Goal: Task Accomplishment & Management: Manage account settings

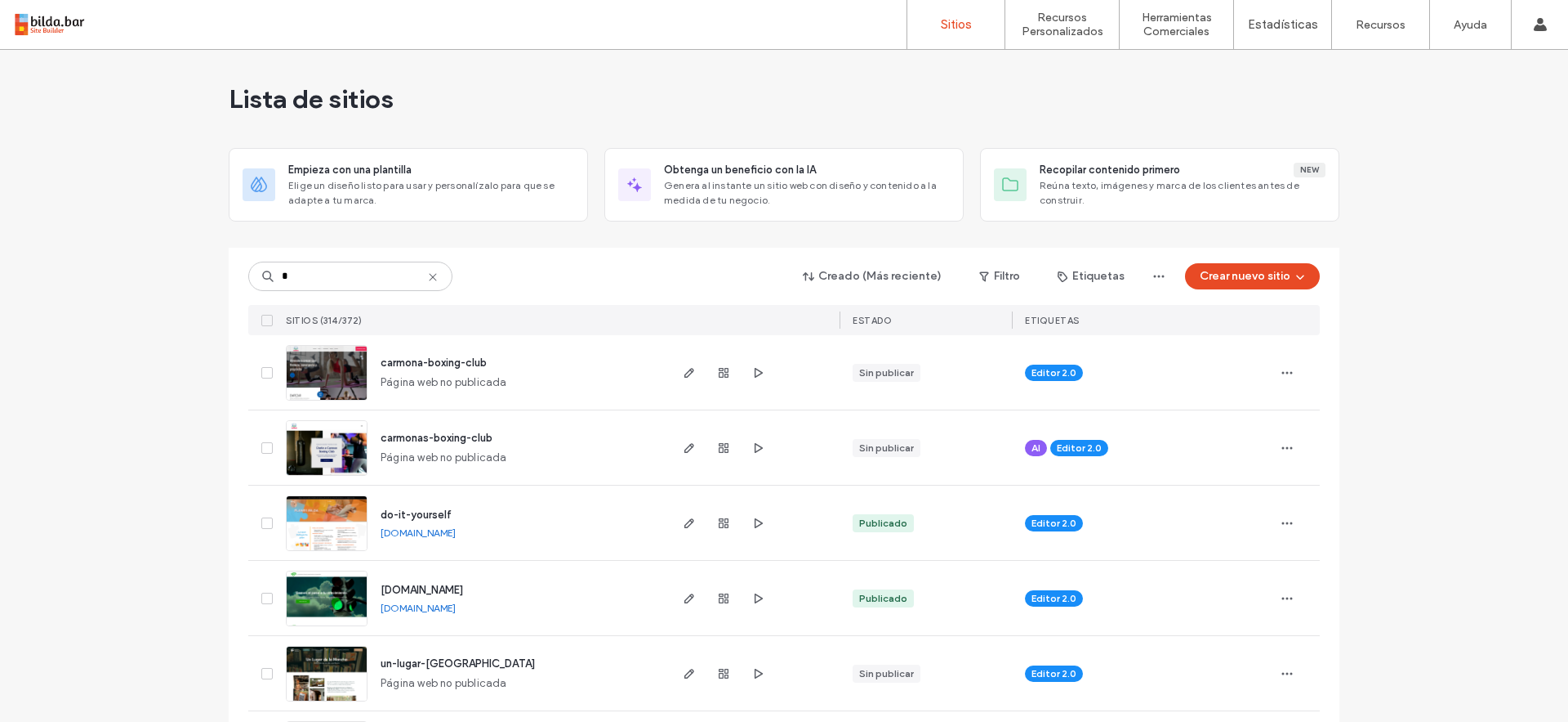
type input "*"
click at [428, 281] on icon at bounding box center [433, 277] width 13 height 13
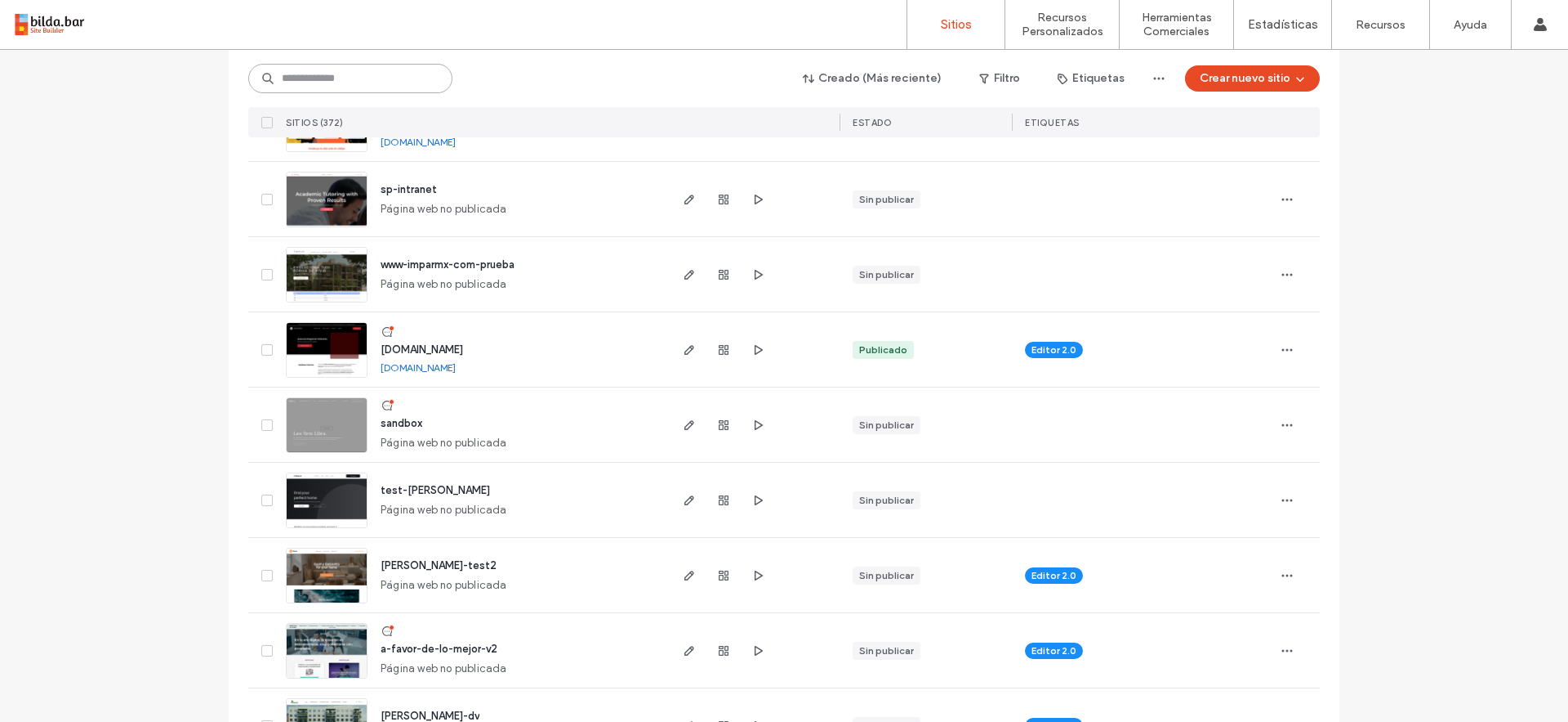
scroll to position [2406, 0]
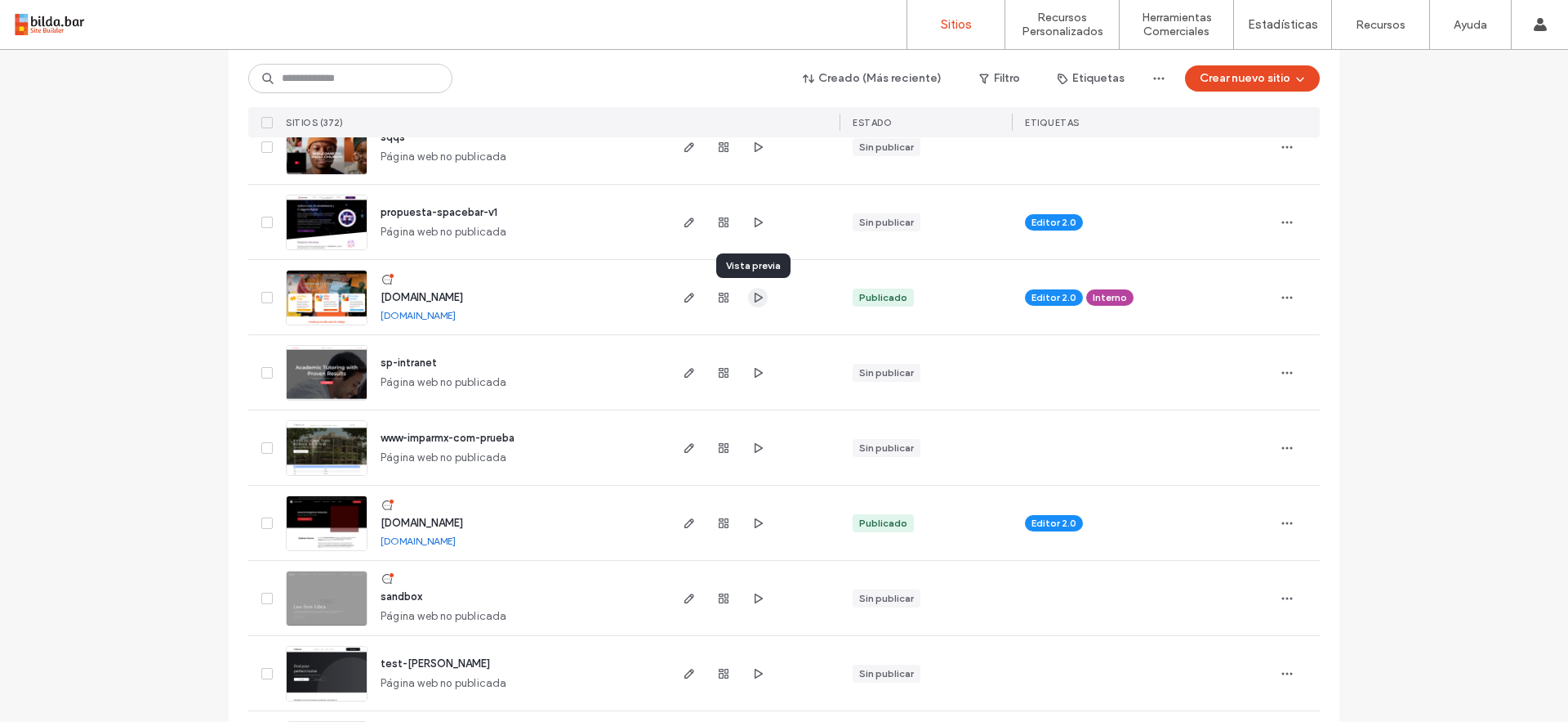
click at [755, 300] on use "button" at bounding box center [759, 297] width 8 height 10
click at [718, 301] on icon "button" at bounding box center [723, 298] width 13 height 13
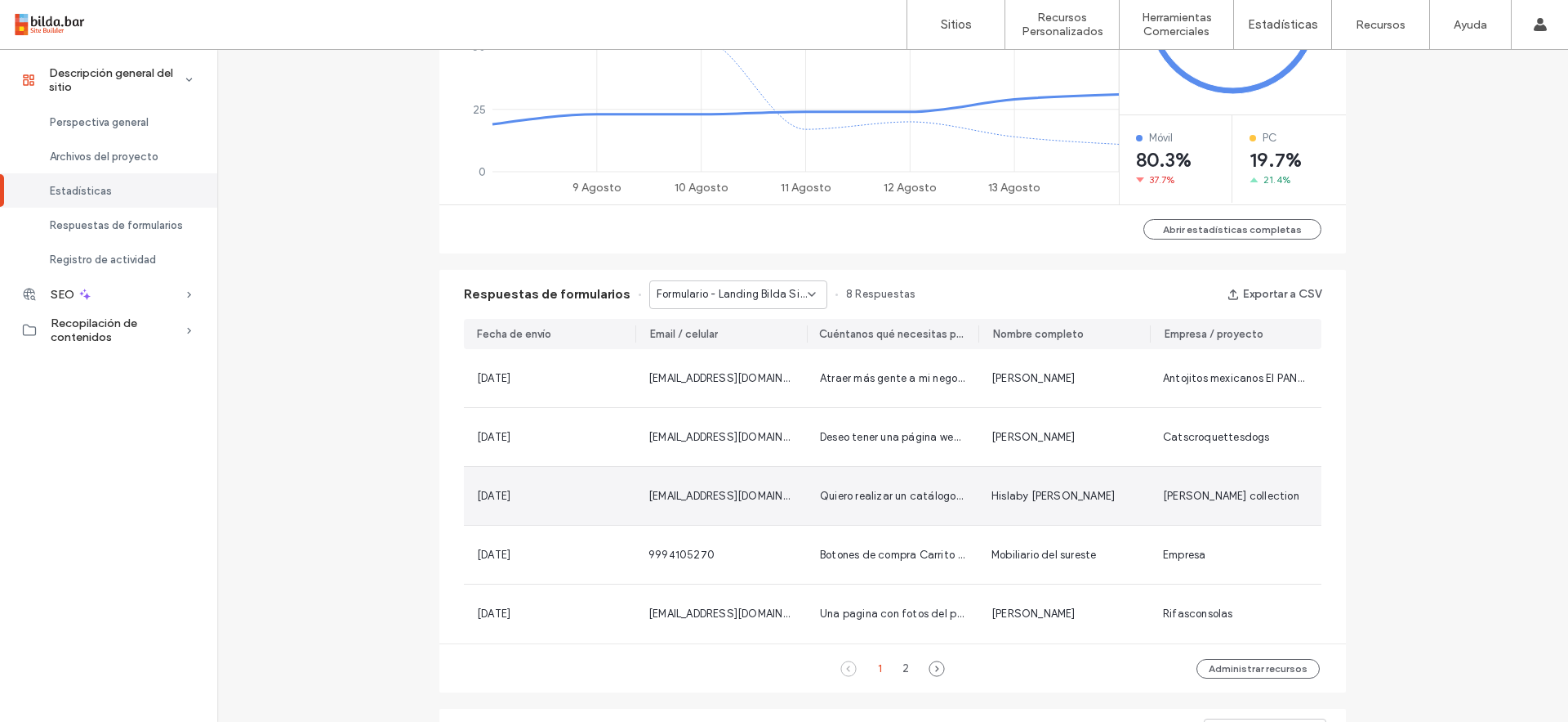
scroll to position [843, 0]
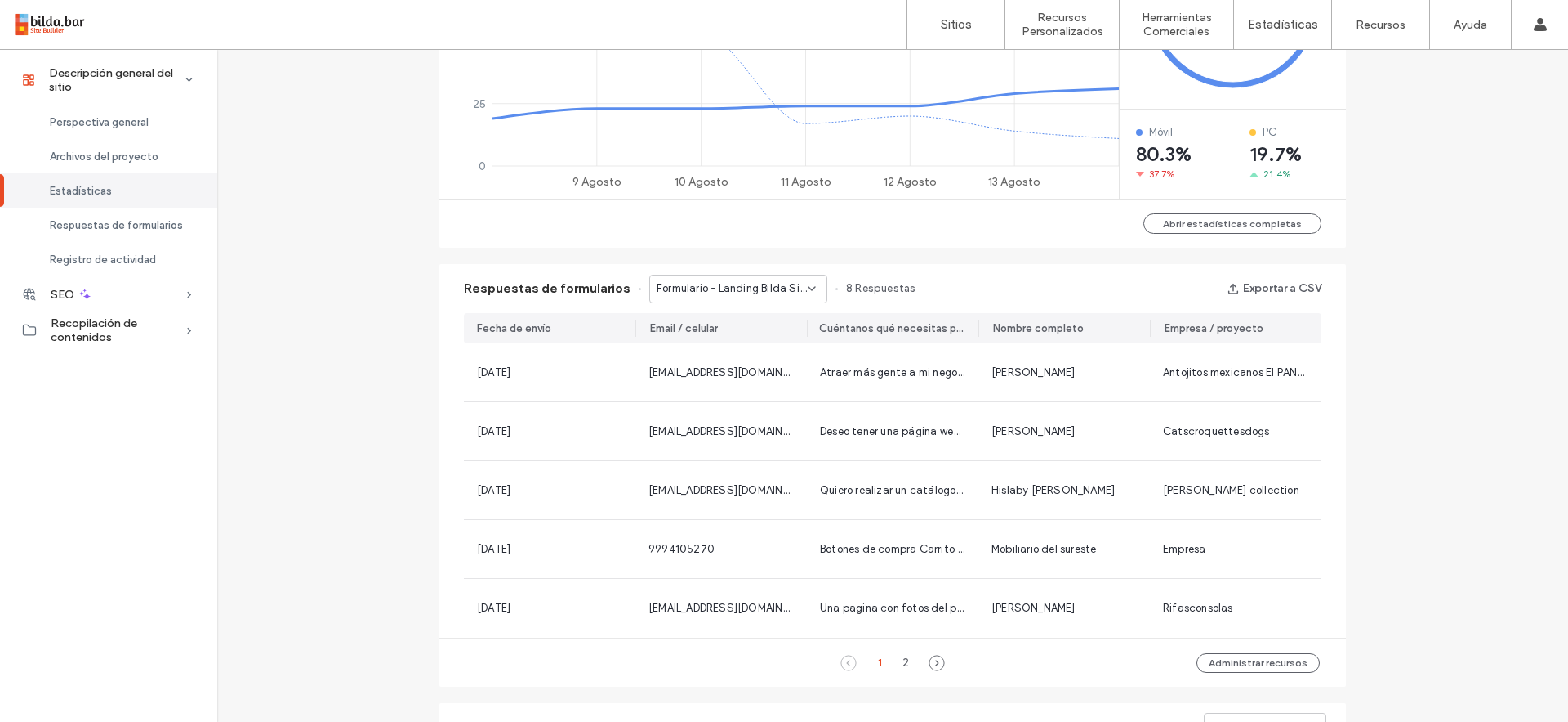
click at [788, 286] on span "Formulario - Landing Bilda Sitios Web page" at bounding box center [732, 289] width 151 height 17
click at [753, 352] on span "Formulario - Landing Bilda Tiendas Online page" at bounding box center [724, 347] width 157 height 17
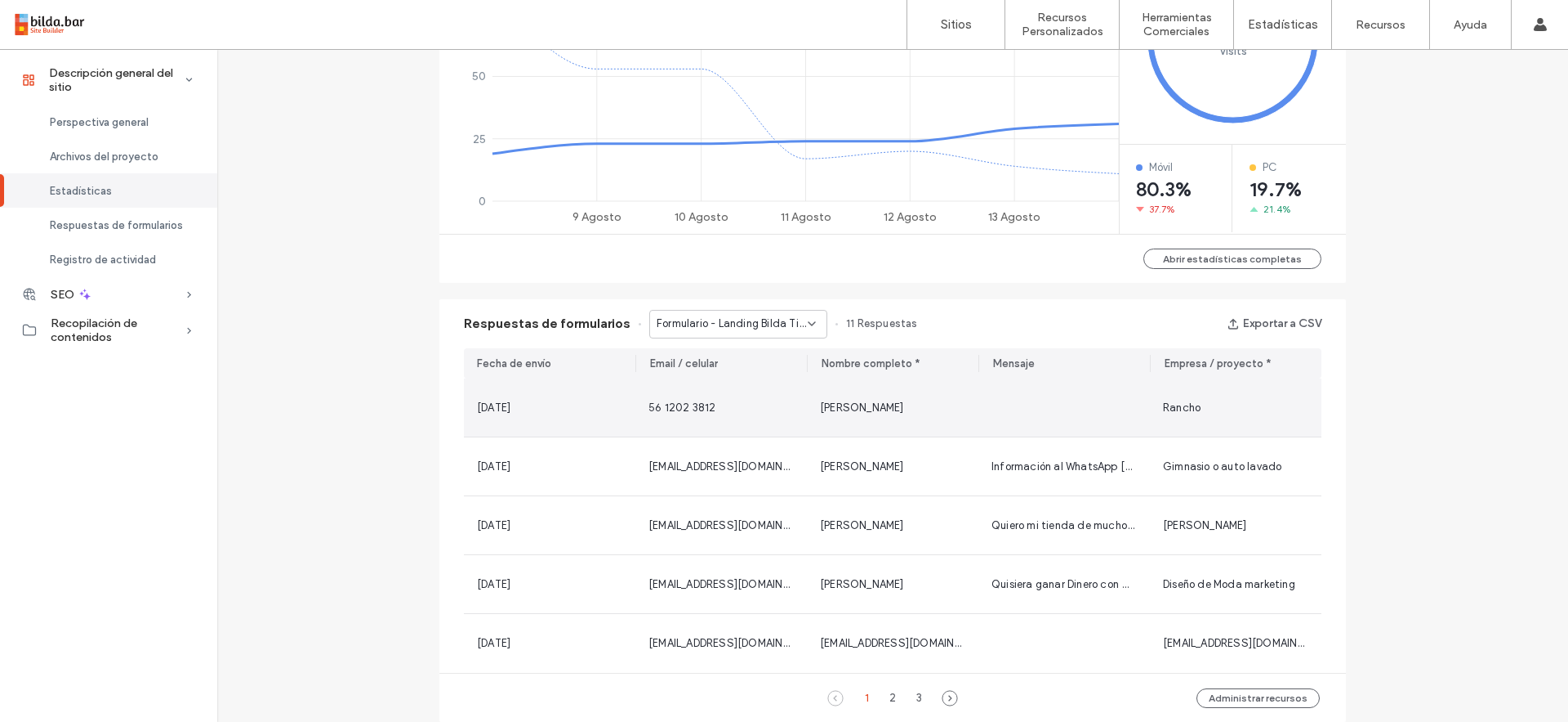
scroll to position [819, 0]
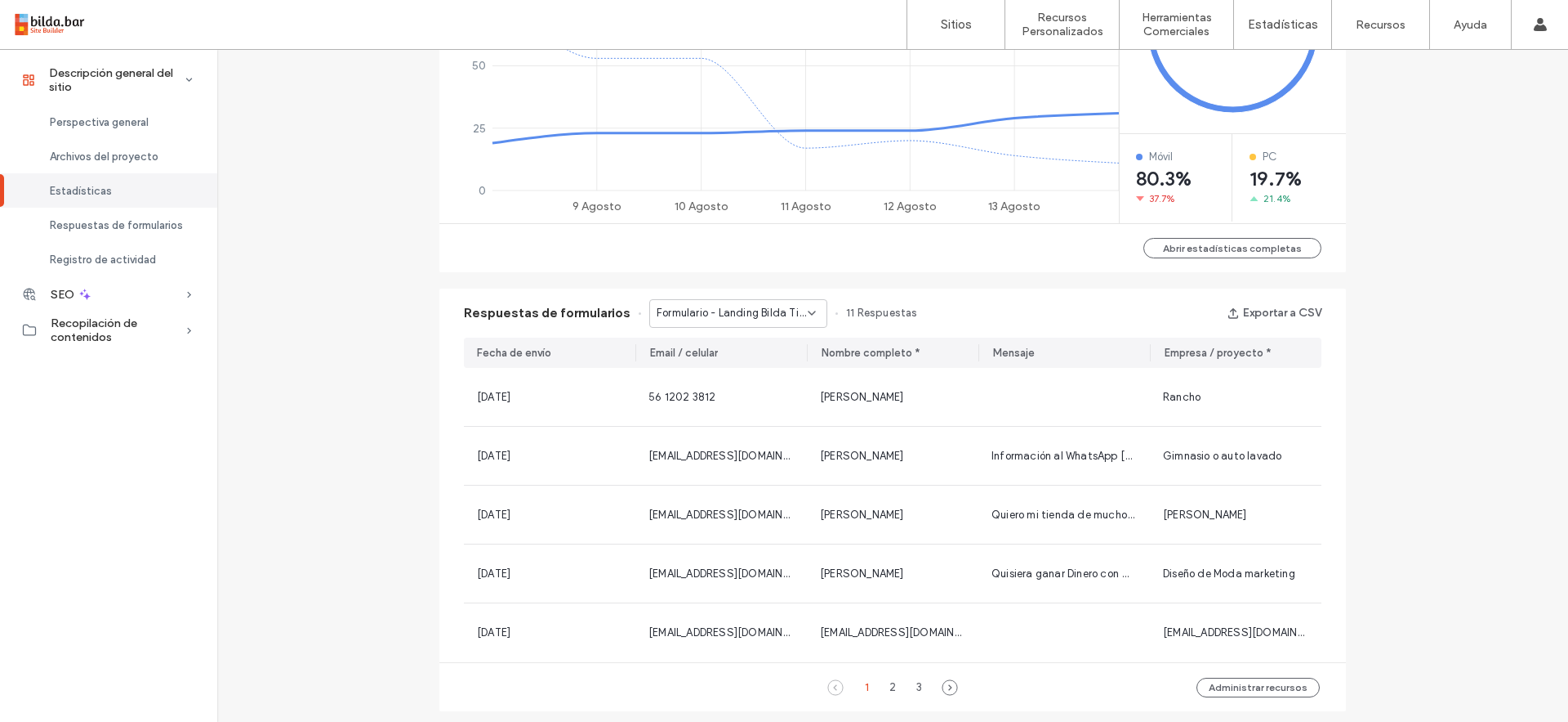
click at [689, 321] on div "Formulario - Landing Bilda Tiendas Online page" at bounding box center [738, 313] width 178 height 29
click at [669, 340] on span "Formulario - Landing Bilda Sitios Web page" at bounding box center [724, 342] width 157 height 17
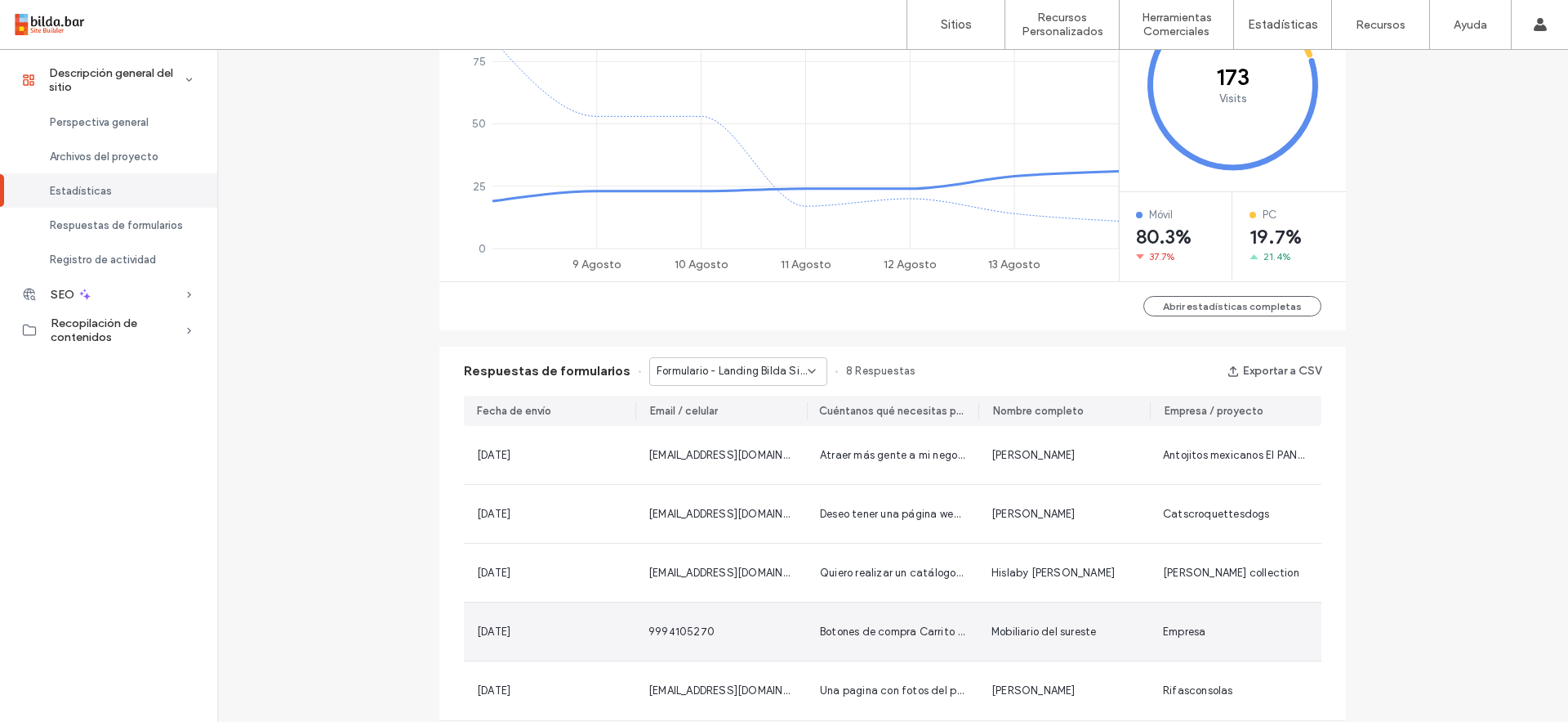
scroll to position [773, 0]
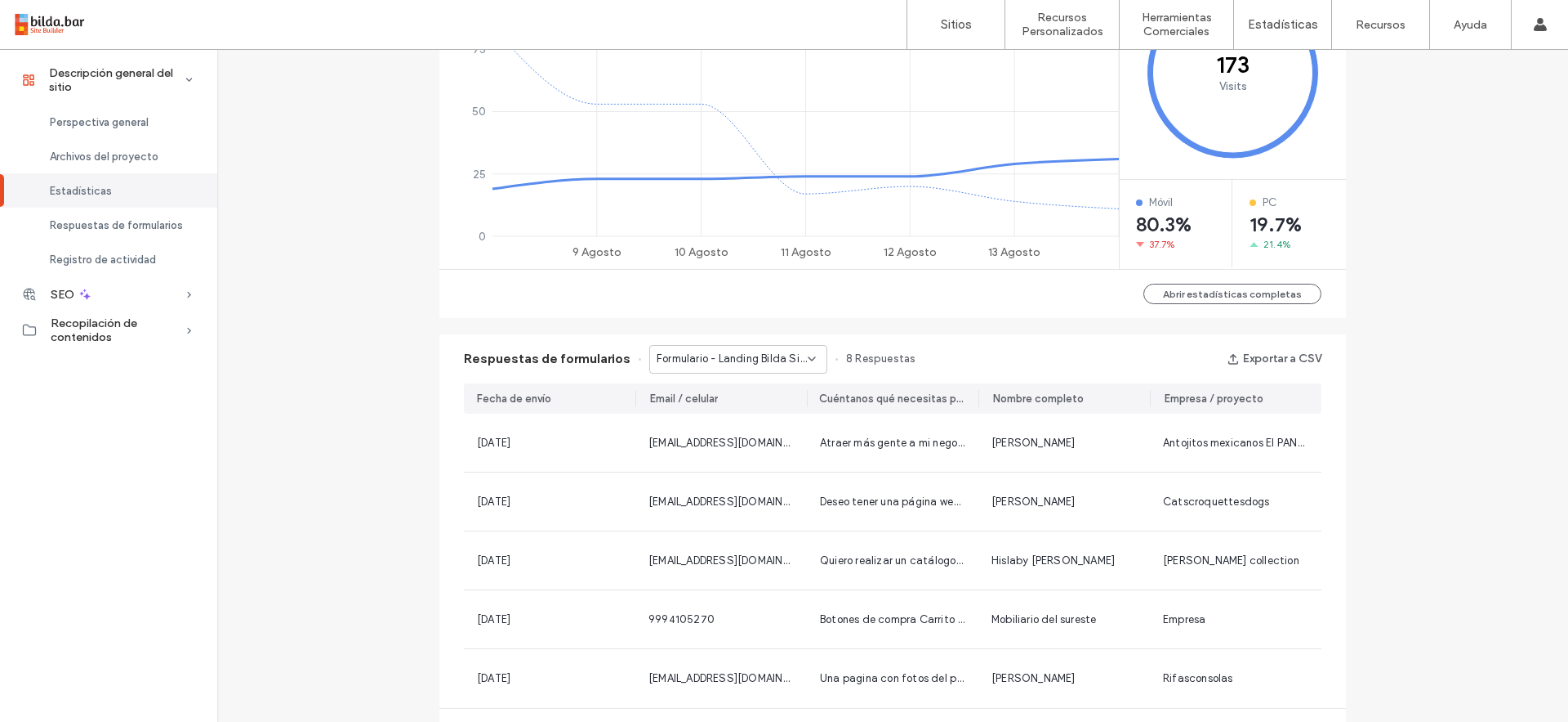
click at [761, 347] on div "Formulario - Landing Bilda Sitios Web page" at bounding box center [738, 359] width 178 height 29
click at [686, 417] on span "Formulario - Landing Bilda Tiendas Online page" at bounding box center [724, 417] width 157 height 17
